Goal: Task Accomplishment & Management: Manage account settings

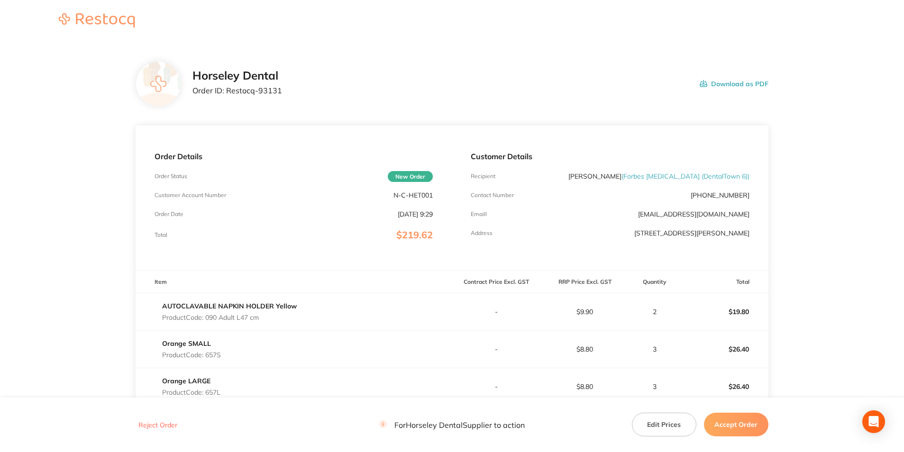
click at [737, 422] on button "Accept Order" at bounding box center [736, 425] width 64 height 24
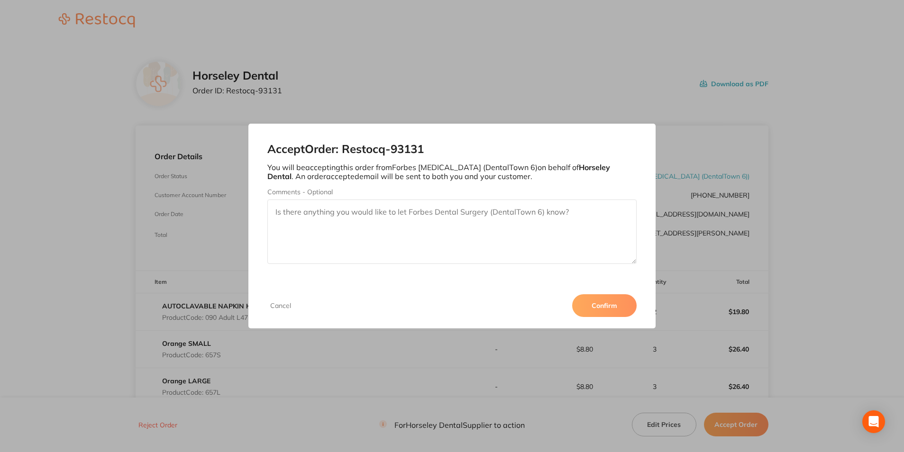
click at [576, 295] on div "Cancel Confirm" at bounding box center [451, 306] width 407 height 46
click at [587, 308] on button "Confirm" at bounding box center [604, 305] width 64 height 23
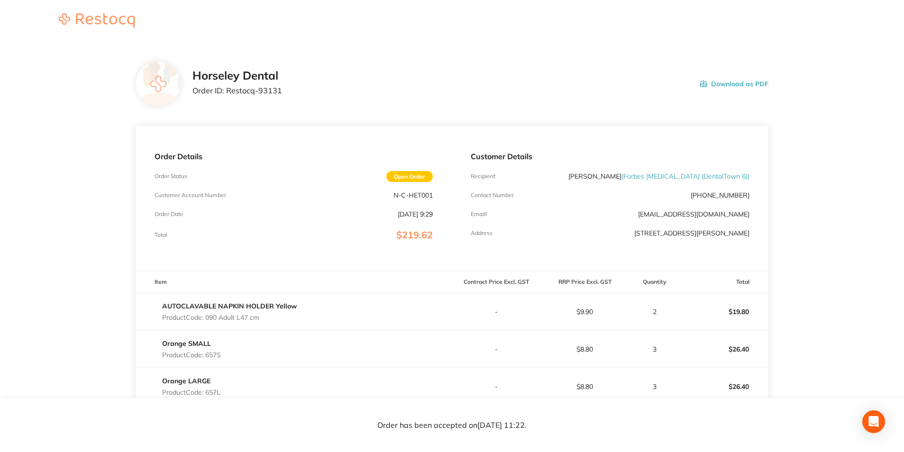
click at [741, 86] on button "Download as PDF" at bounding box center [734, 83] width 69 height 29
